Goal: Navigation & Orientation: Find specific page/section

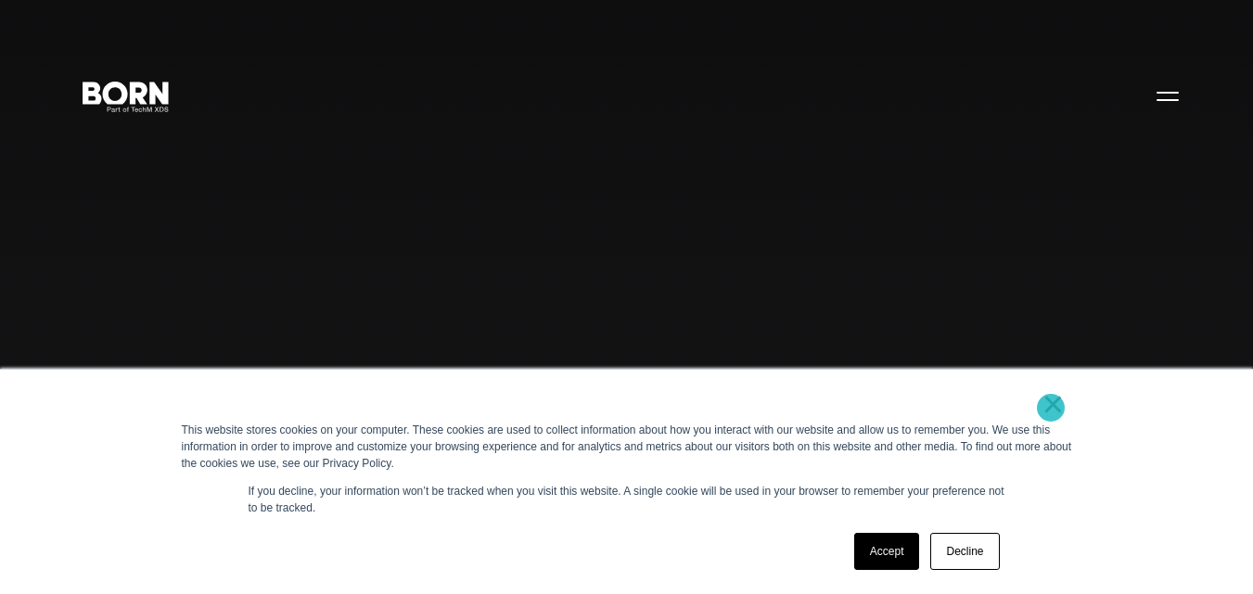
click at [1051, 408] on link "×" at bounding box center [1053, 404] width 22 height 17
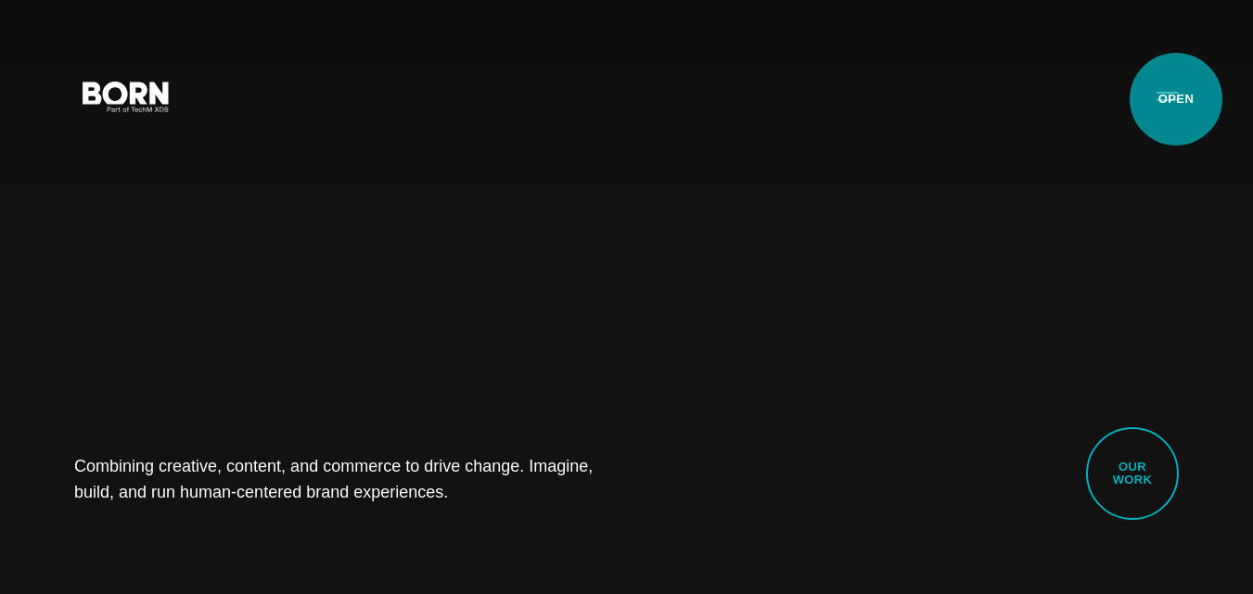
click at [1176, 99] on button "Primary Menu" at bounding box center [1167, 95] width 45 height 39
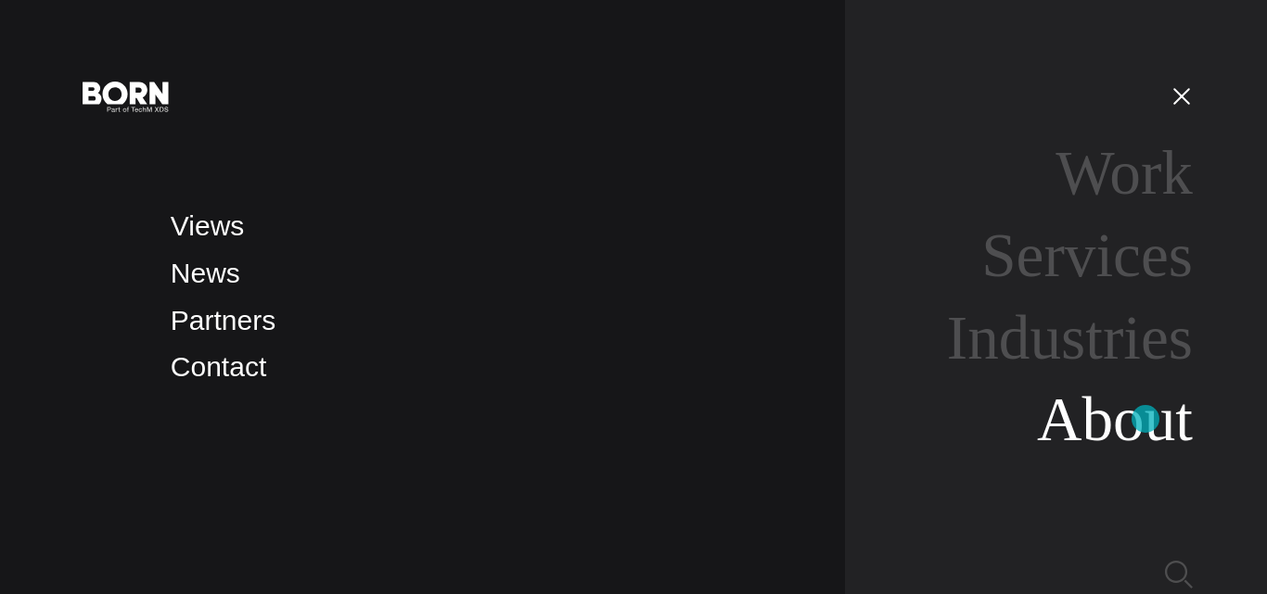
click at [1145, 419] on link "About" at bounding box center [1115, 420] width 156 height 70
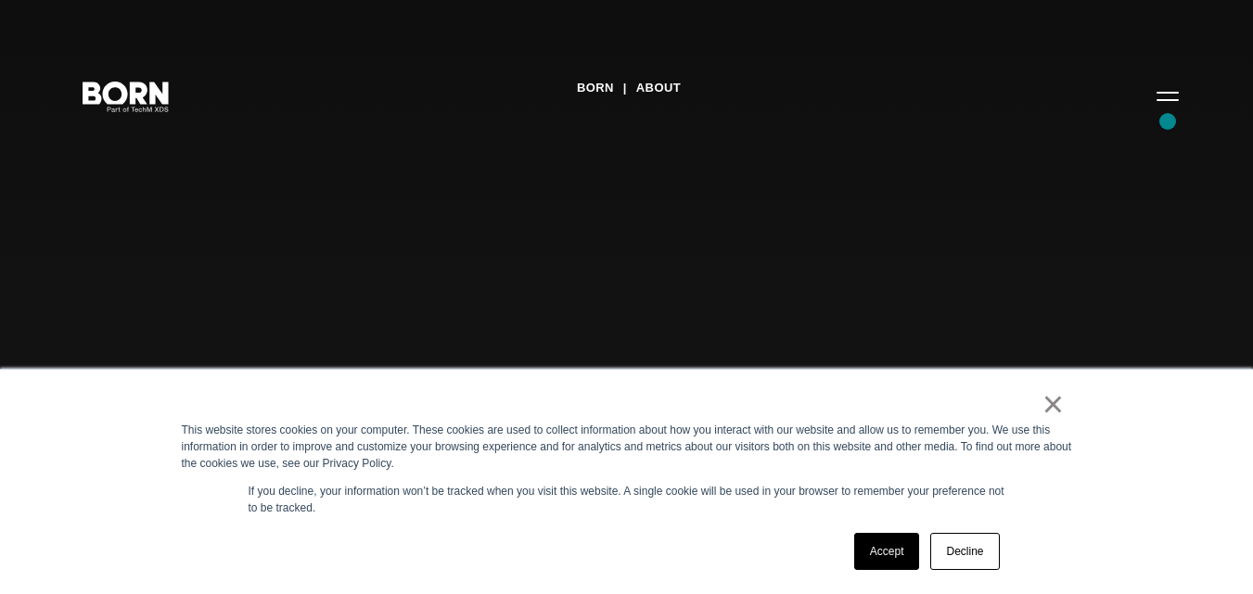
click at [1171, 107] on button "Primary Menu" at bounding box center [1167, 95] width 45 height 39
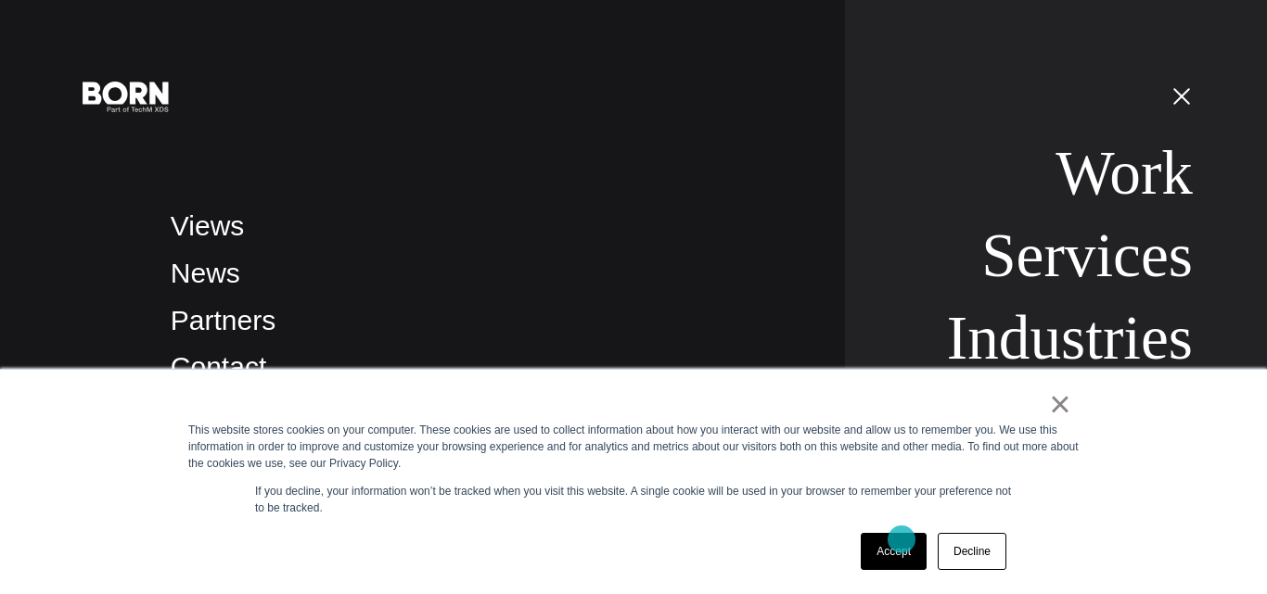
click at [901, 540] on link "Accept" at bounding box center [894, 551] width 66 height 37
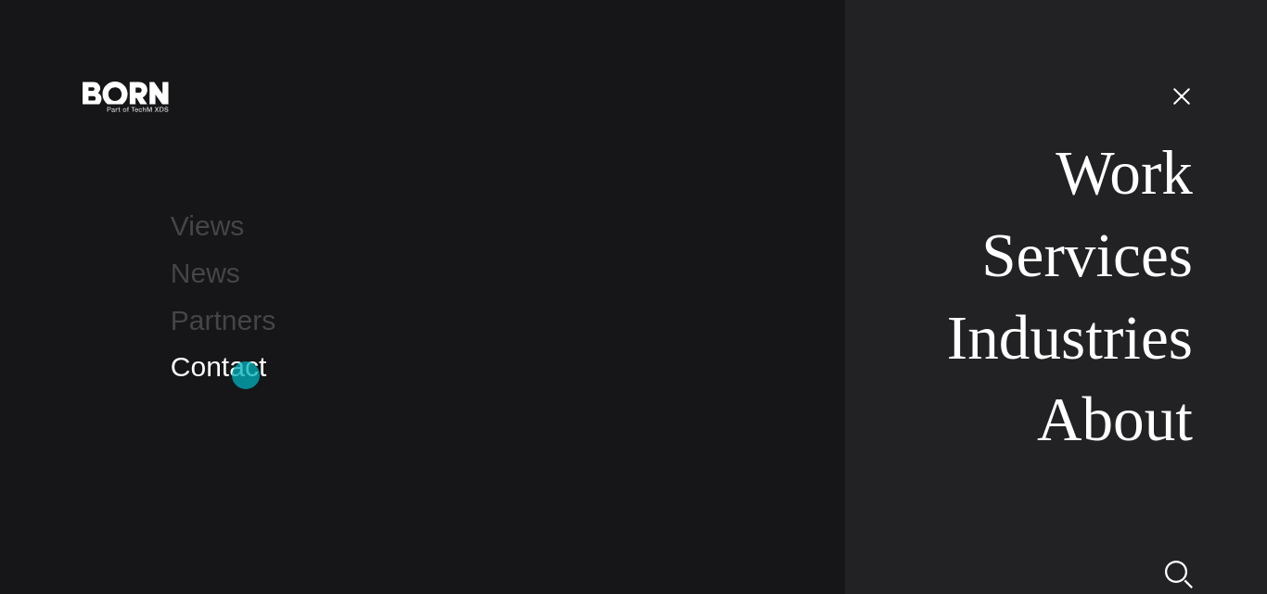
click at [239, 373] on link "Contact" at bounding box center [219, 366] width 96 height 31
